Goal: Task Accomplishment & Management: Manage account settings

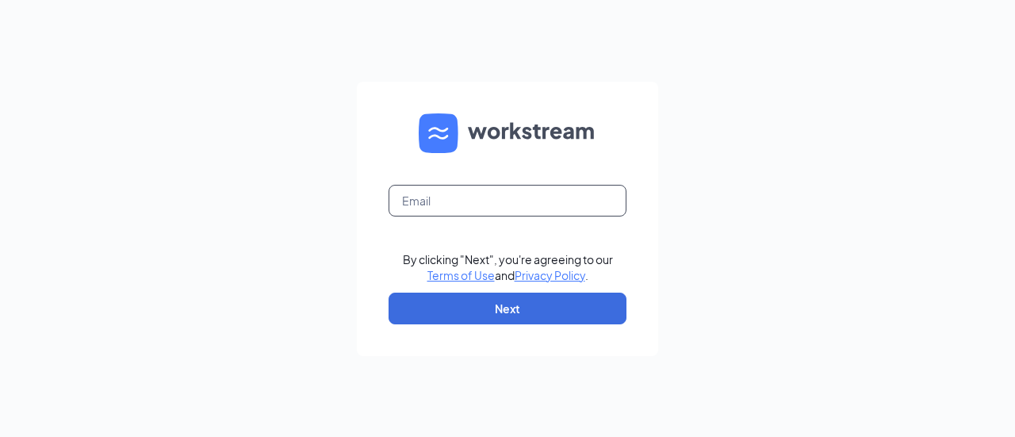
click at [555, 198] on input "text" at bounding box center [508, 201] width 238 height 32
type input "oliviaheim08@gmail.com"
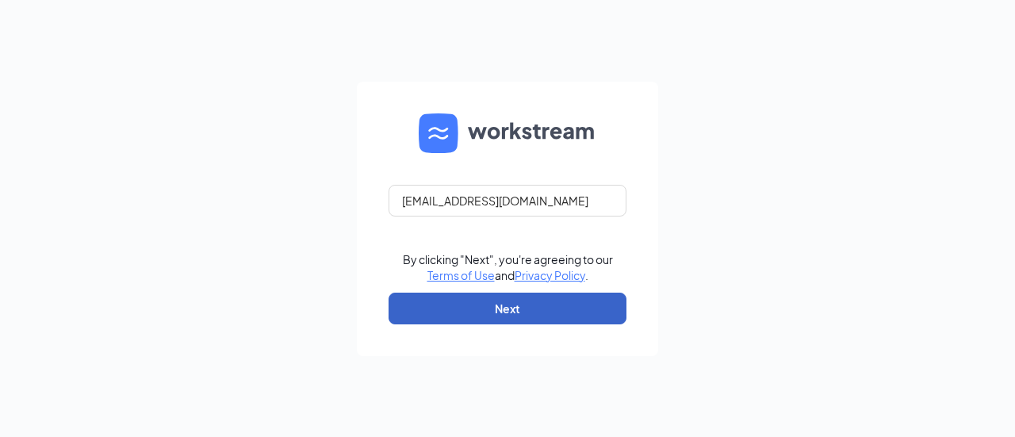
click at [536, 310] on button "Next" at bounding box center [508, 309] width 238 height 32
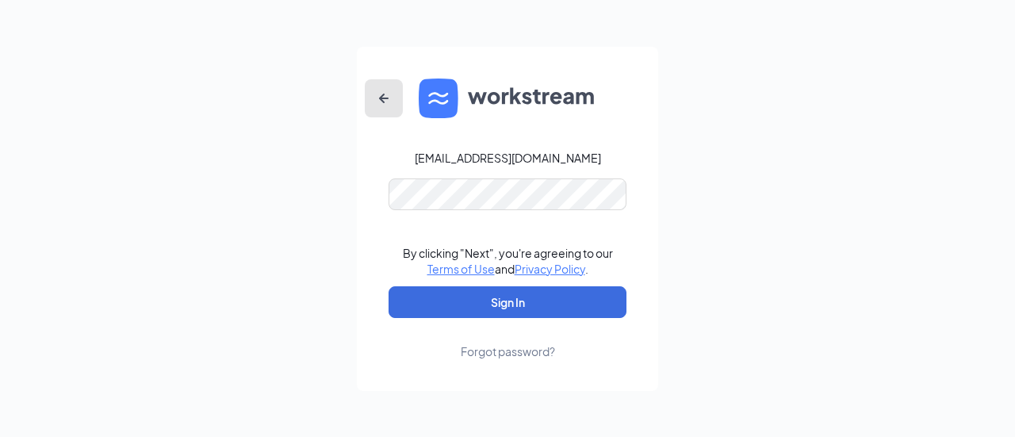
click at [379, 98] on icon "ArrowLeftNew" at bounding box center [383, 98] width 19 height 19
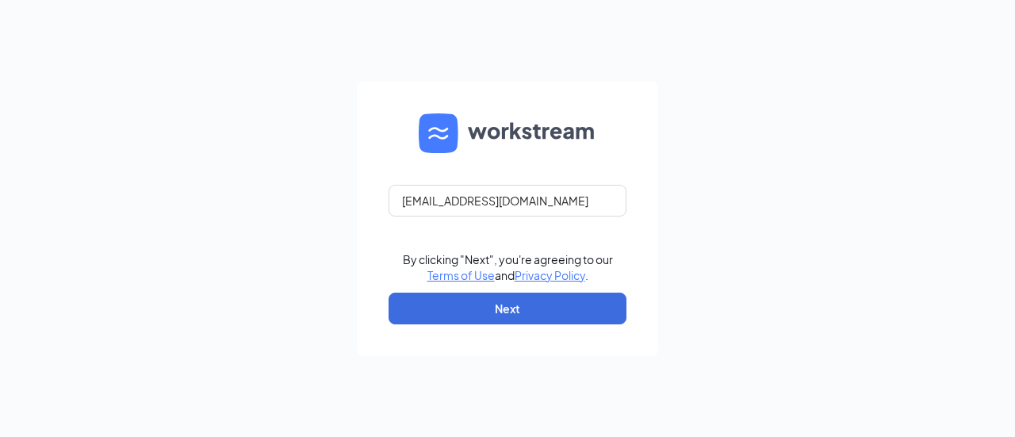
click at [562, 220] on form "oliviaheim08@gmail.com By clicking "Next", you're agreeing to our Terms of Use …" at bounding box center [507, 219] width 301 height 274
click at [564, 212] on input "oliviaheim08@gmail.com" at bounding box center [508, 201] width 238 height 32
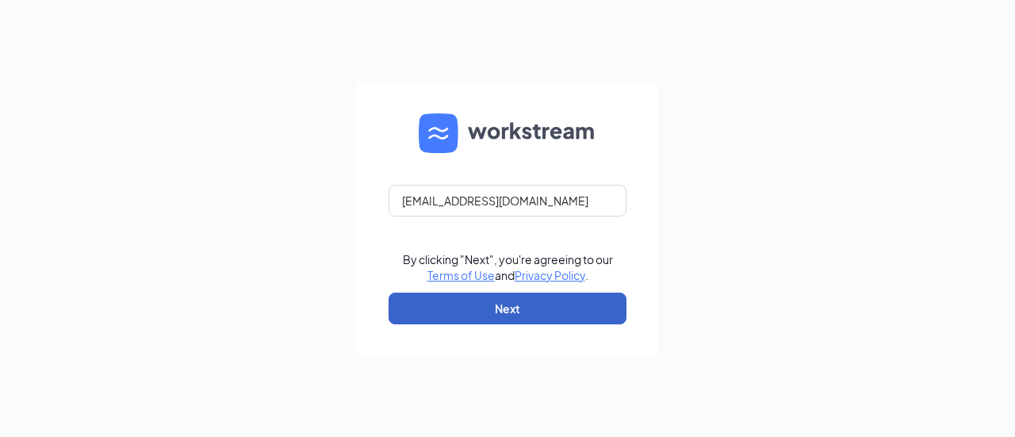
click at [528, 298] on button "Next" at bounding box center [508, 309] width 238 height 32
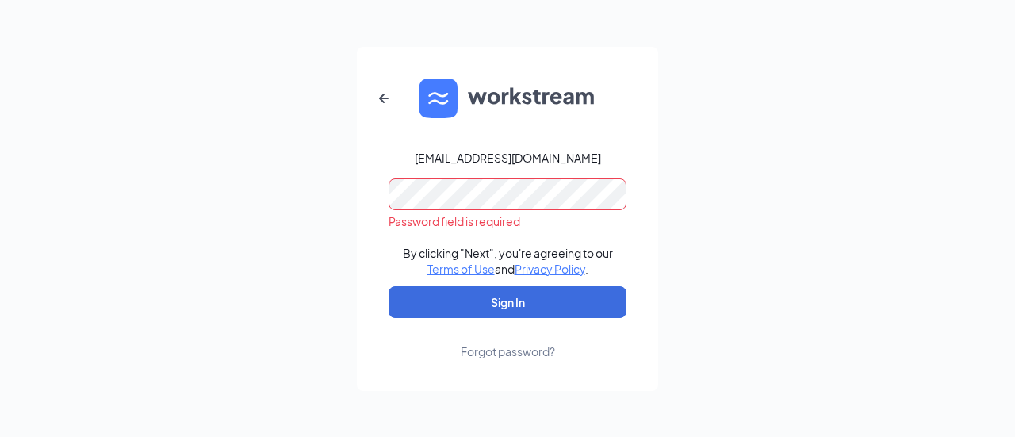
click at [389, 286] on button "Sign In" at bounding box center [508, 302] width 238 height 32
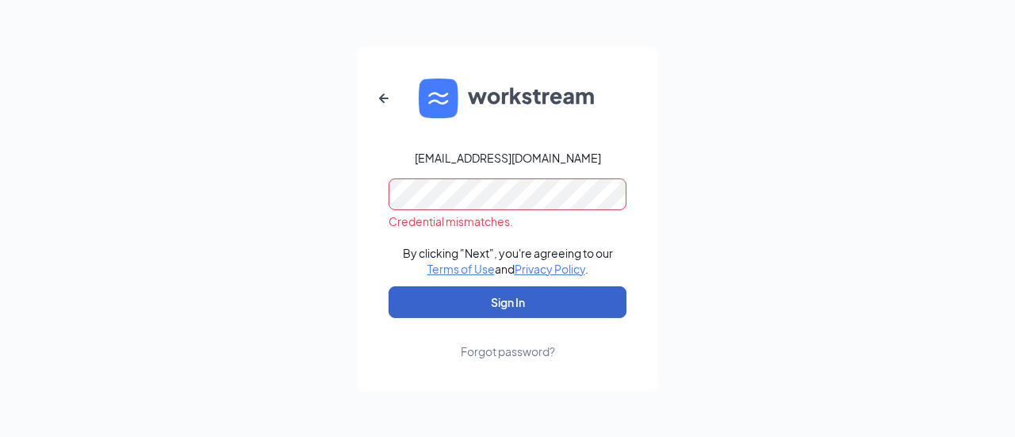
click at [570, 294] on button "Sign In" at bounding box center [508, 302] width 238 height 32
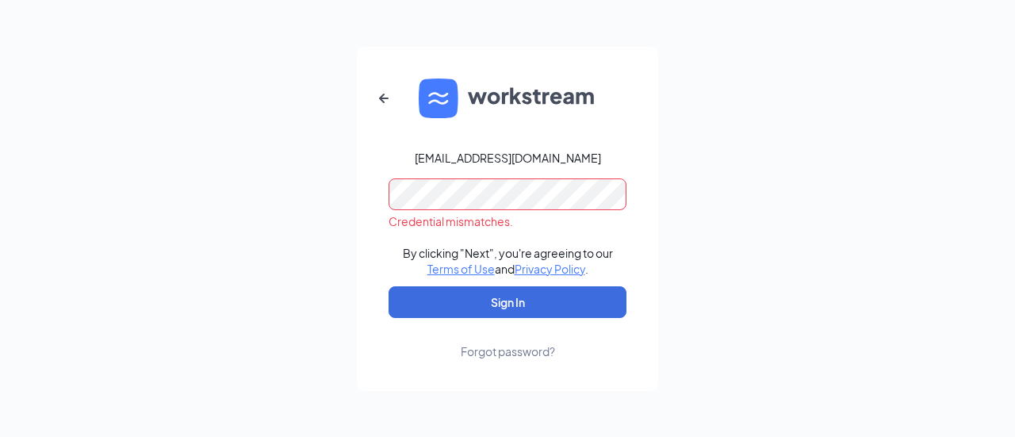
click at [486, 350] on div "Forgot password?" at bounding box center [508, 352] width 94 height 16
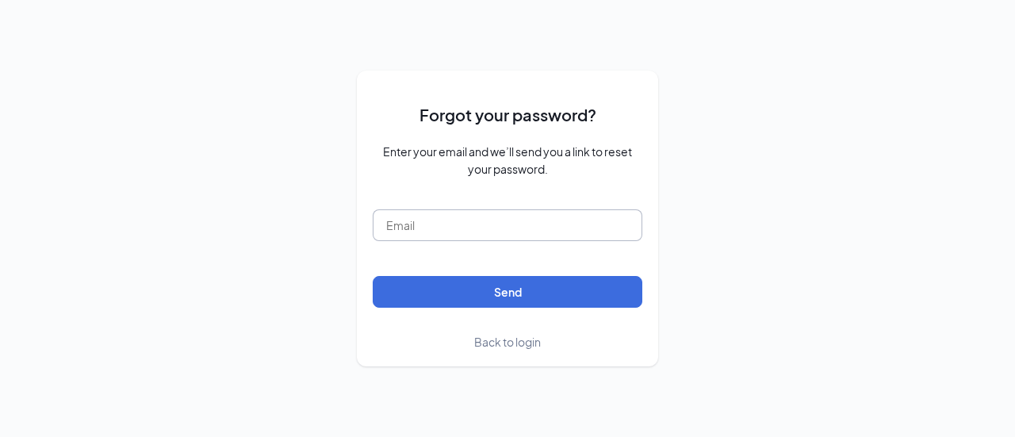
click at [498, 228] on input "text" at bounding box center [508, 225] width 270 height 32
type input "oliviaheim08@gmail.com"
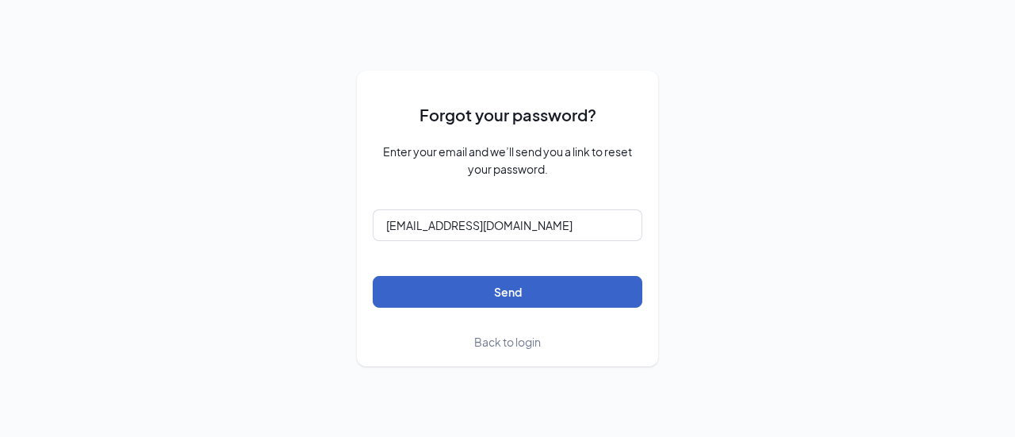
click at [497, 298] on button "Send" at bounding box center [508, 292] width 270 height 32
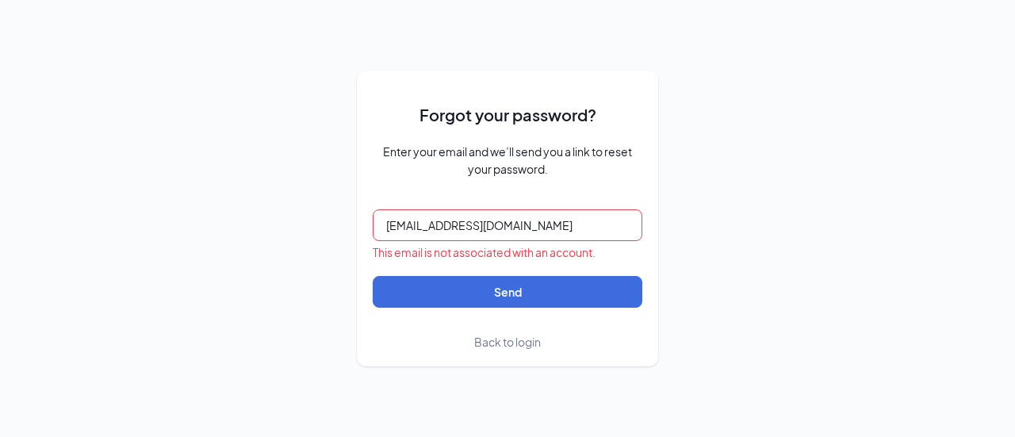
click at [519, 337] on span "Back to login" at bounding box center [507, 342] width 67 height 14
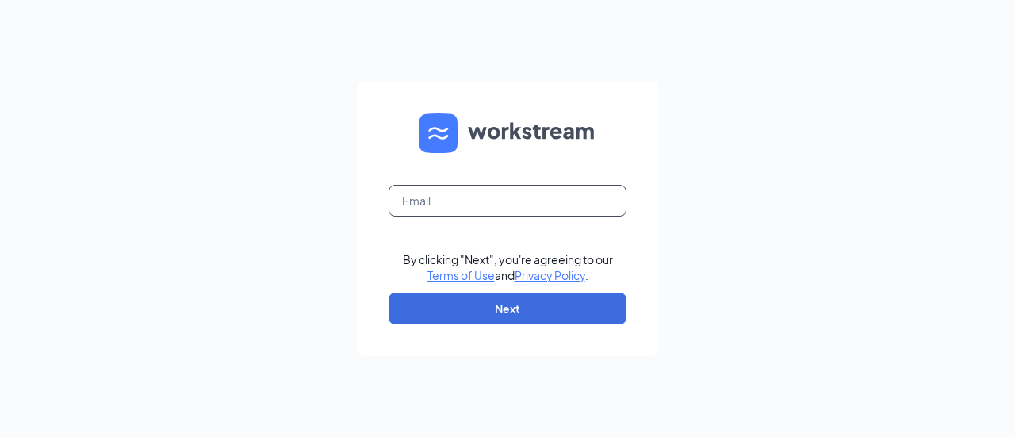
click at [564, 207] on input "text" at bounding box center [508, 201] width 238 height 32
type input "oliviaheim08@gmail.com"
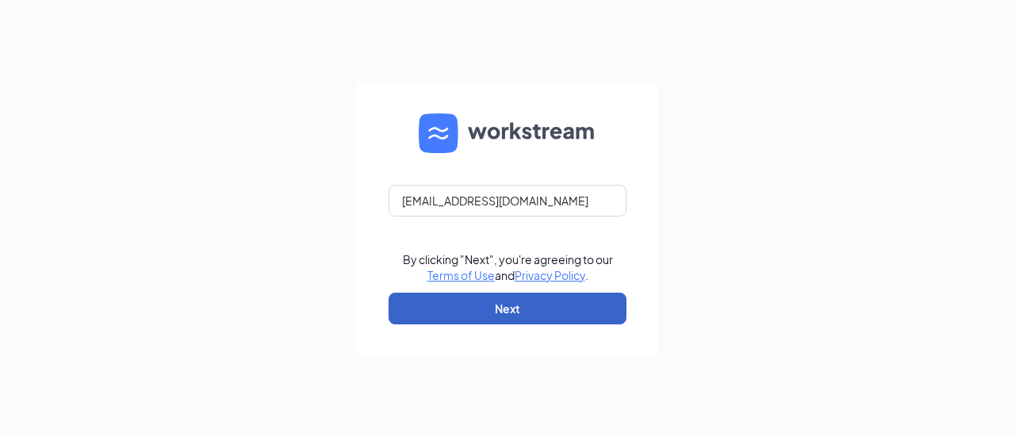
click at [543, 304] on button "Next" at bounding box center [508, 309] width 238 height 32
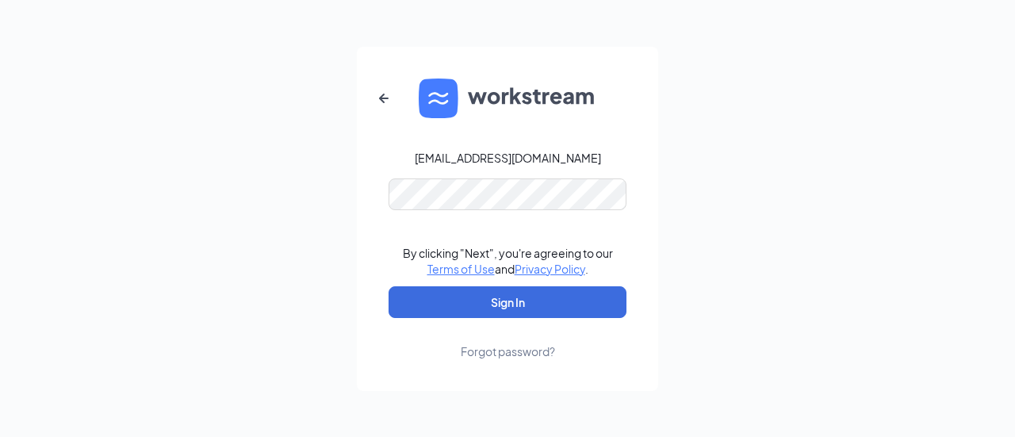
click at [523, 351] on div "Forgot password?" at bounding box center [508, 352] width 94 height 16
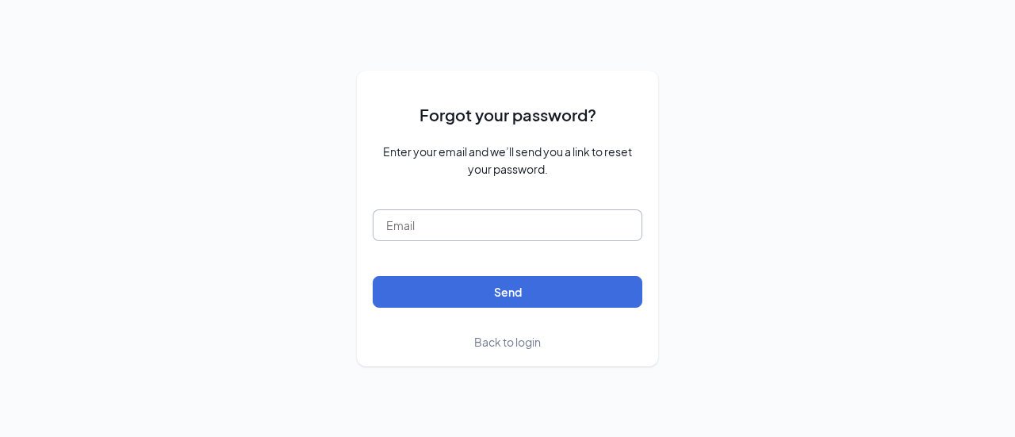
click at [505, 228] on input "text" at bounding box center [508, 225] width 270 height 32
type input "oliviaheim08@gmail.com"
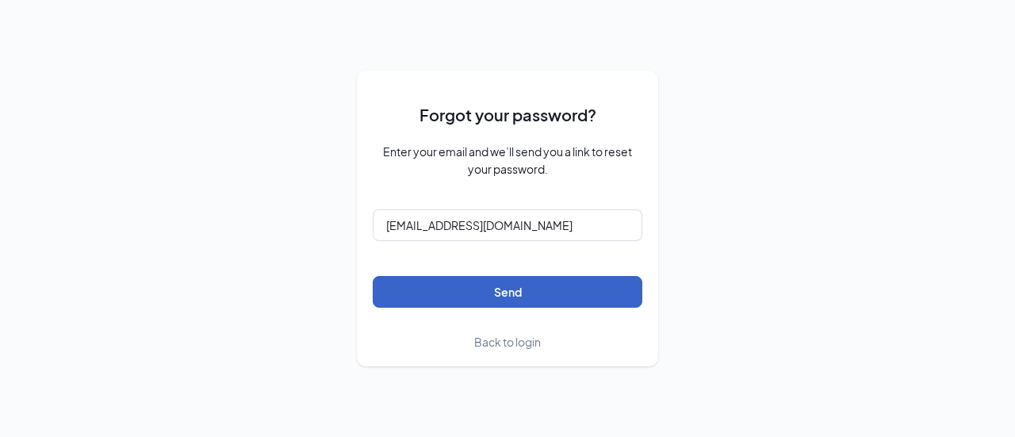
click at [506, 296] on button "Send" at bounding box center [508, 292] width 270 height 32
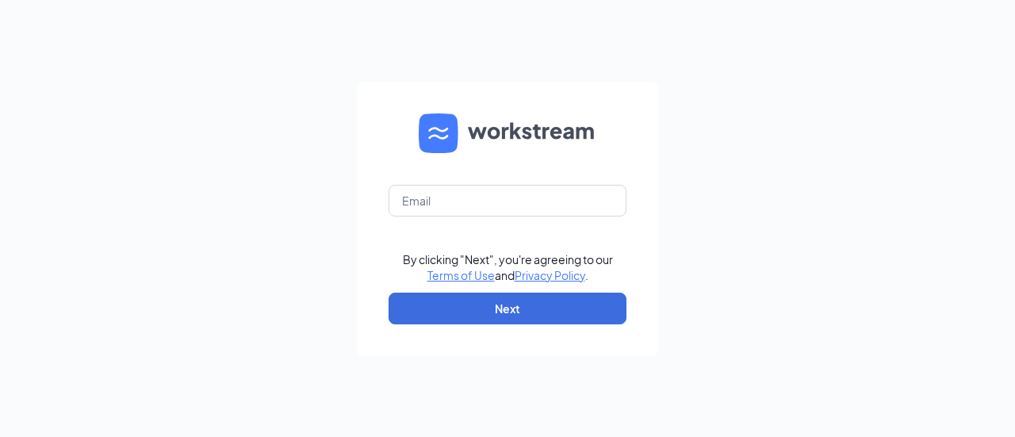
click at [487, 217] on form "By clicking "Next", you're agreeing to our Terms of Use and Privacy Policy . Ne…" at bounding box center [507, 219] width 301 height 274
click at [486, 209] on input "text" at bounding box center [508, 201] width 238 height 32
type input "oliviaheim08@gmail.com"
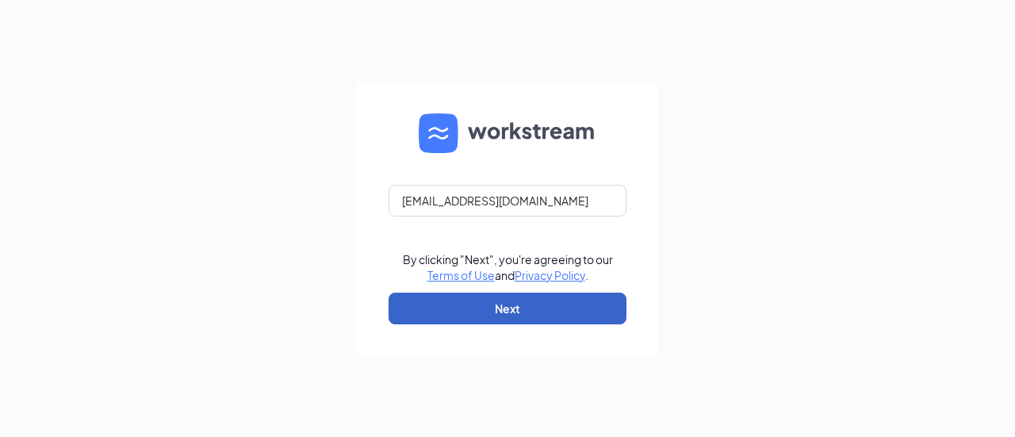
click at [514, 299] on button "Next" at bounding box center [508, 309] width 238 height 32
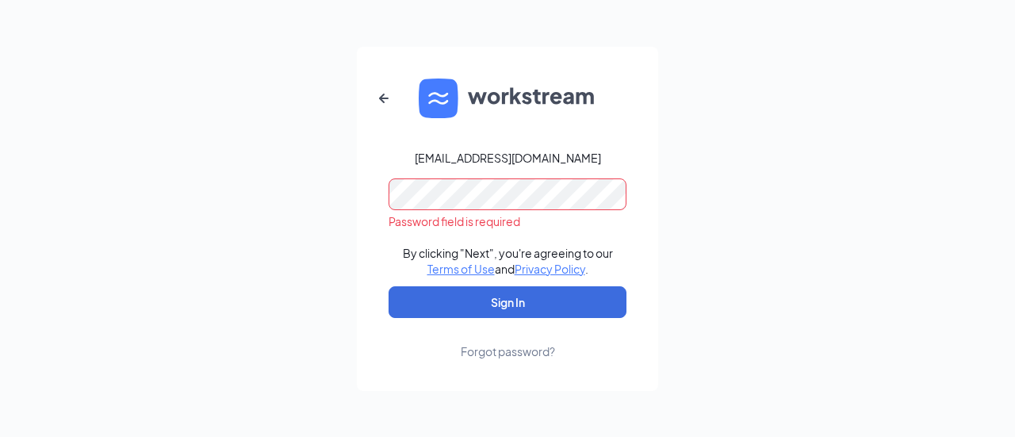
click at [503, 351] on div "Forgot password?" at bounding box center [508, 352] width 94 height 16
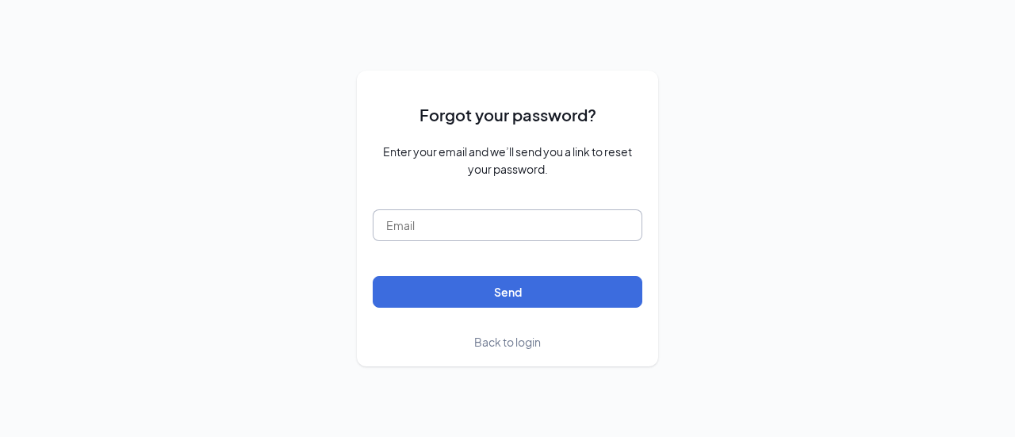
click at [503, 223] on input "text" at bounding box center [508, 225] width 270 height 32
type input "oliviaheim08@gmail.com"
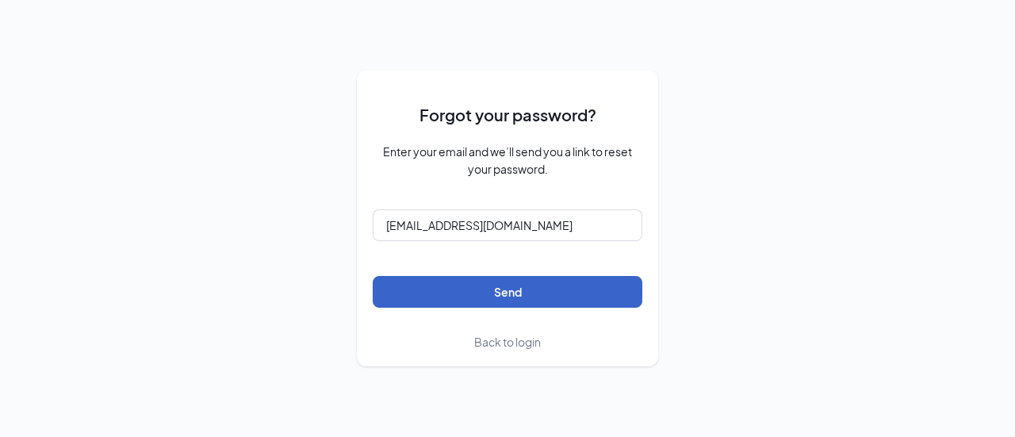
click at [508, 294] on button "Send" at bounding box center [508, 292] width 270 height 32
